Goal: Transaction & Acquisition: Purchase product/service

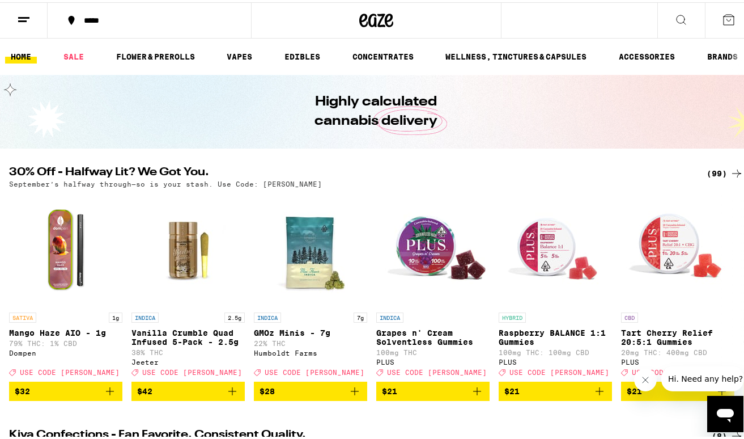
click at [674, 21] on icon at bounding box center [681, 18] width 14 height 14
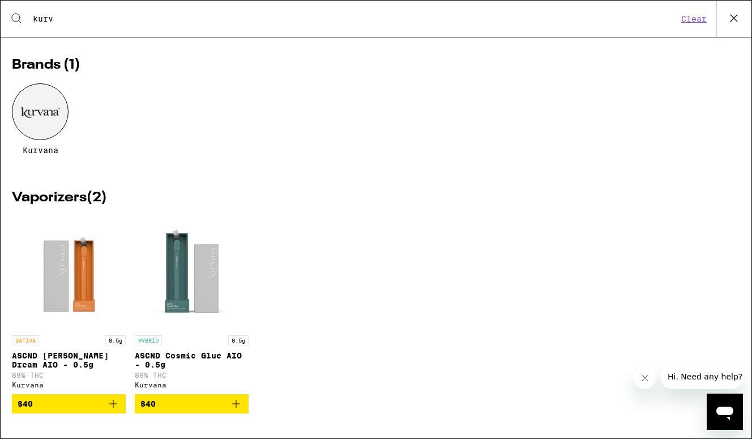
type input "kurv"
click at [738, 20] on icon at bounding box center [734, 18] width 17 height 17
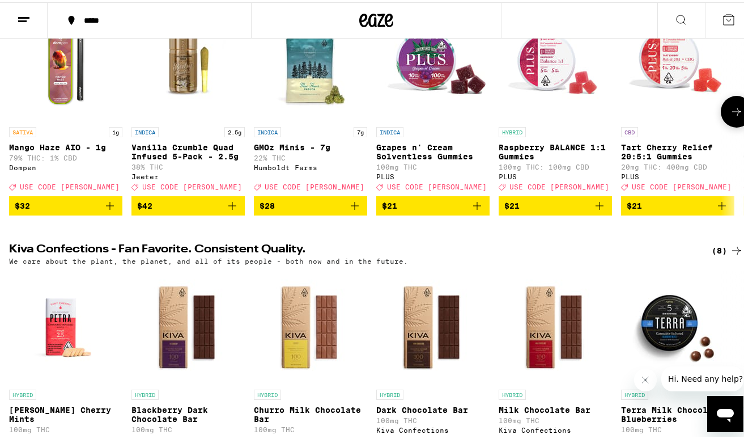
scroll to position [237, 0]
